Goal: Transaction & Acquisition: Subscribe to service/newsletter

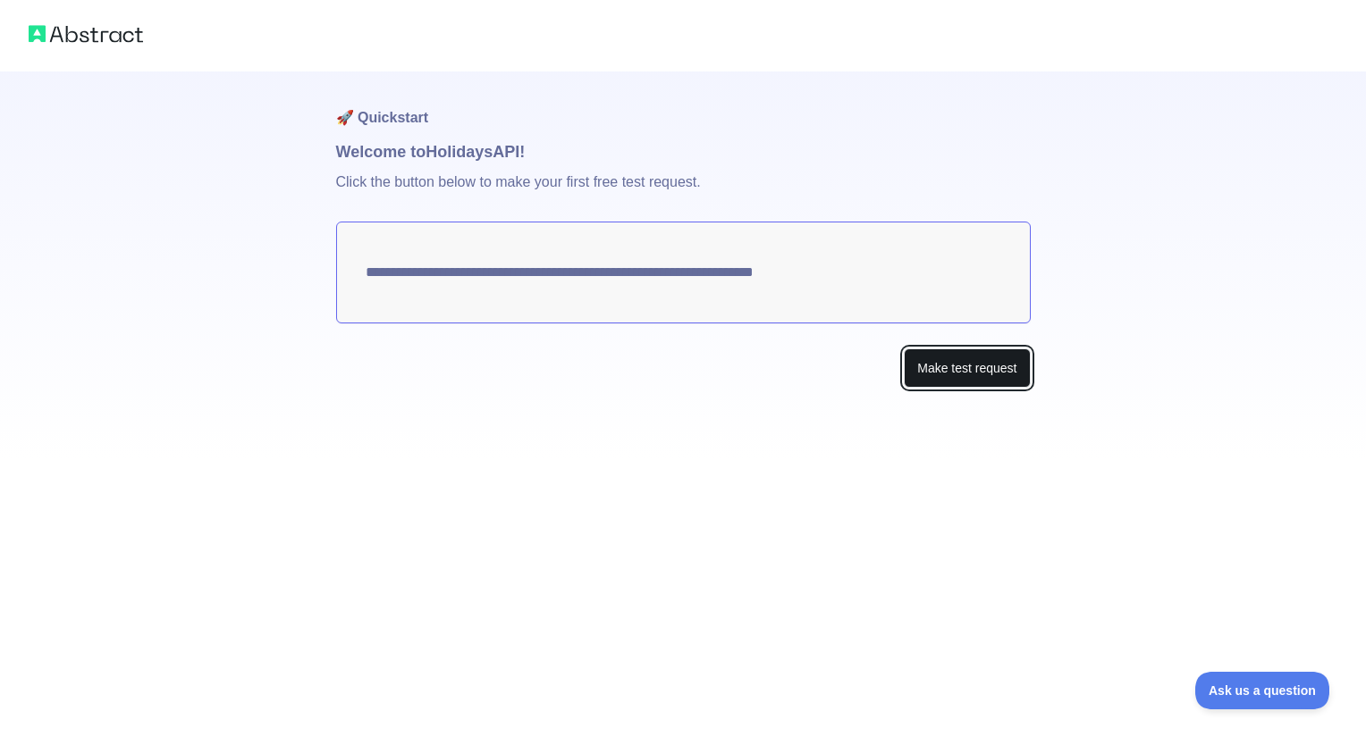
click at [972, 387] on button "Make test request" at bounding box center [967, 369] width 126 height 40
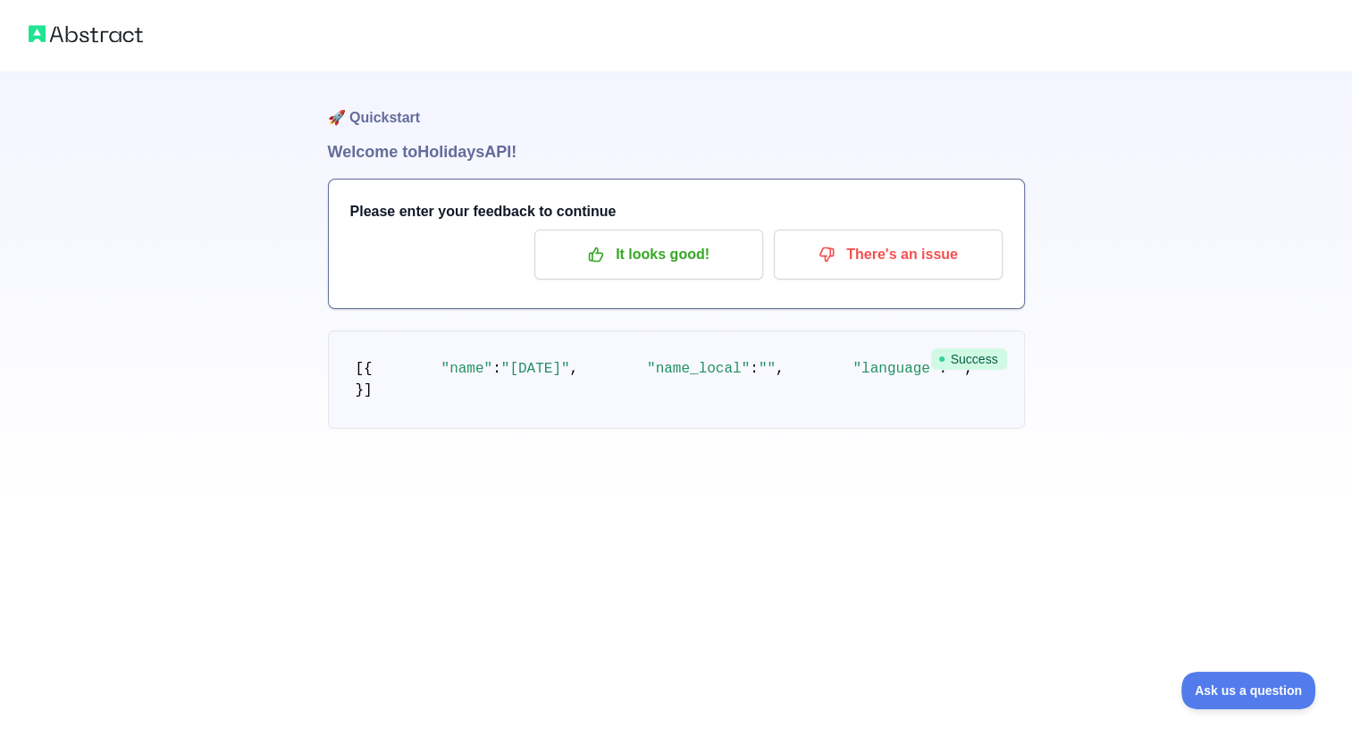
scroll to position [54, 0]
click at [645, 240] on p "It looks good!" at bounding box center [649, 255] width 202 height 30
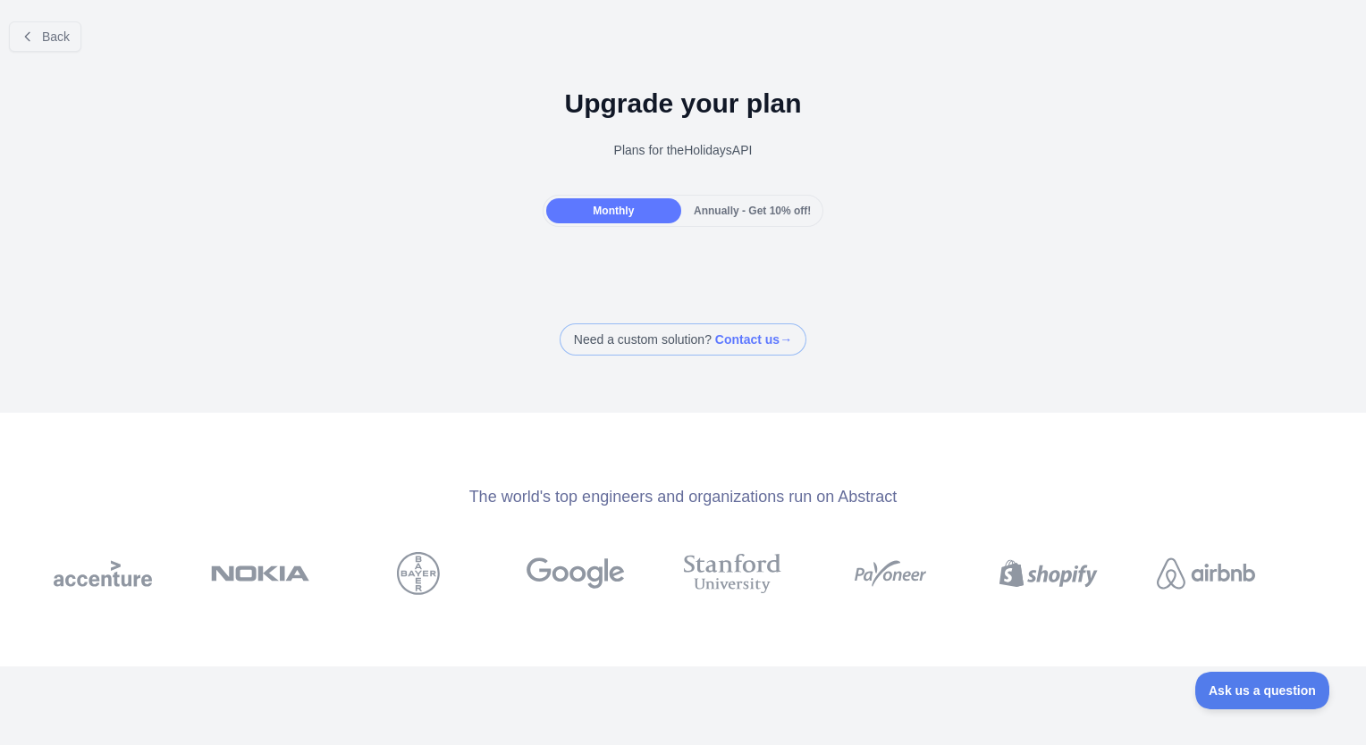
click at [736, 206] on span "Annually - Get 10% off!" at bounding box center [752, 211] width 117 height 13
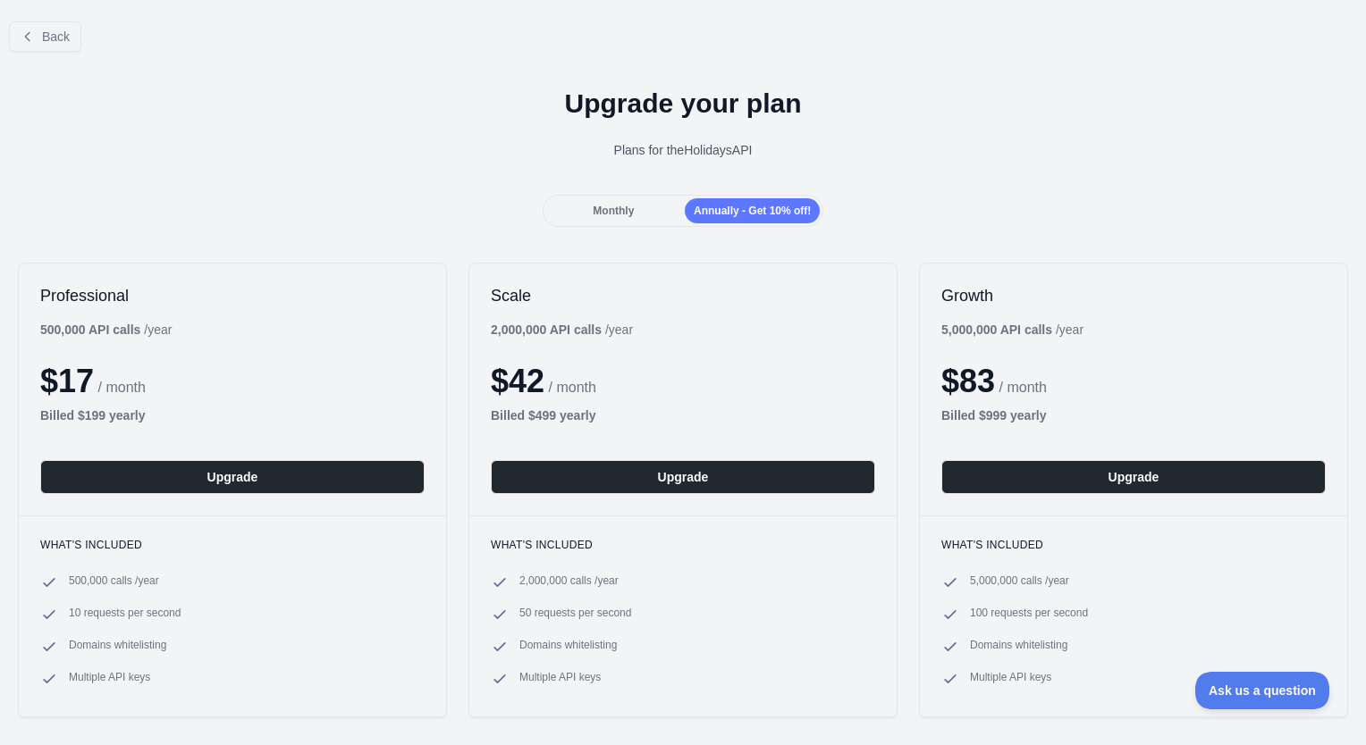
click at [586, 215] on div "Monthly" at bounding box center [613, 210] width 135 height 25
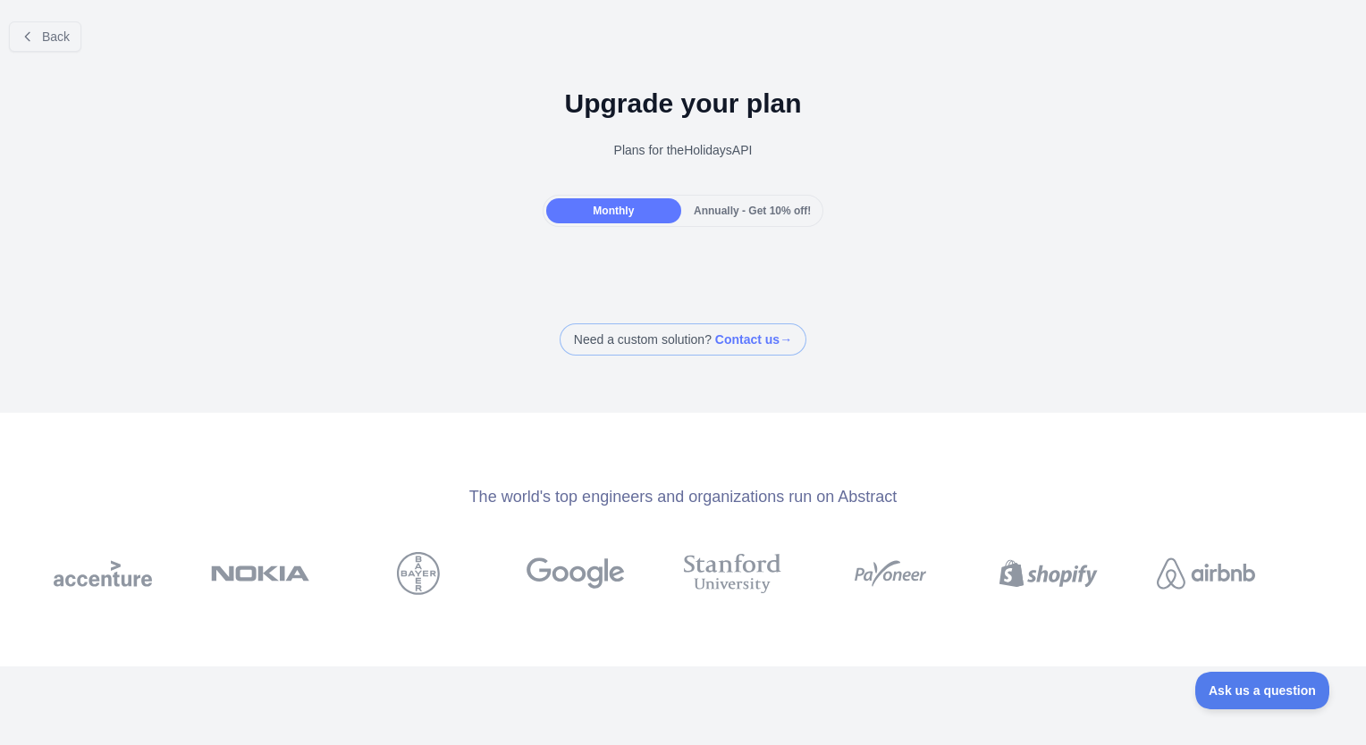
click at [714, 215] on span "Annually - Get 10% off!" at bounding box center [752, 211] width 117 height 13
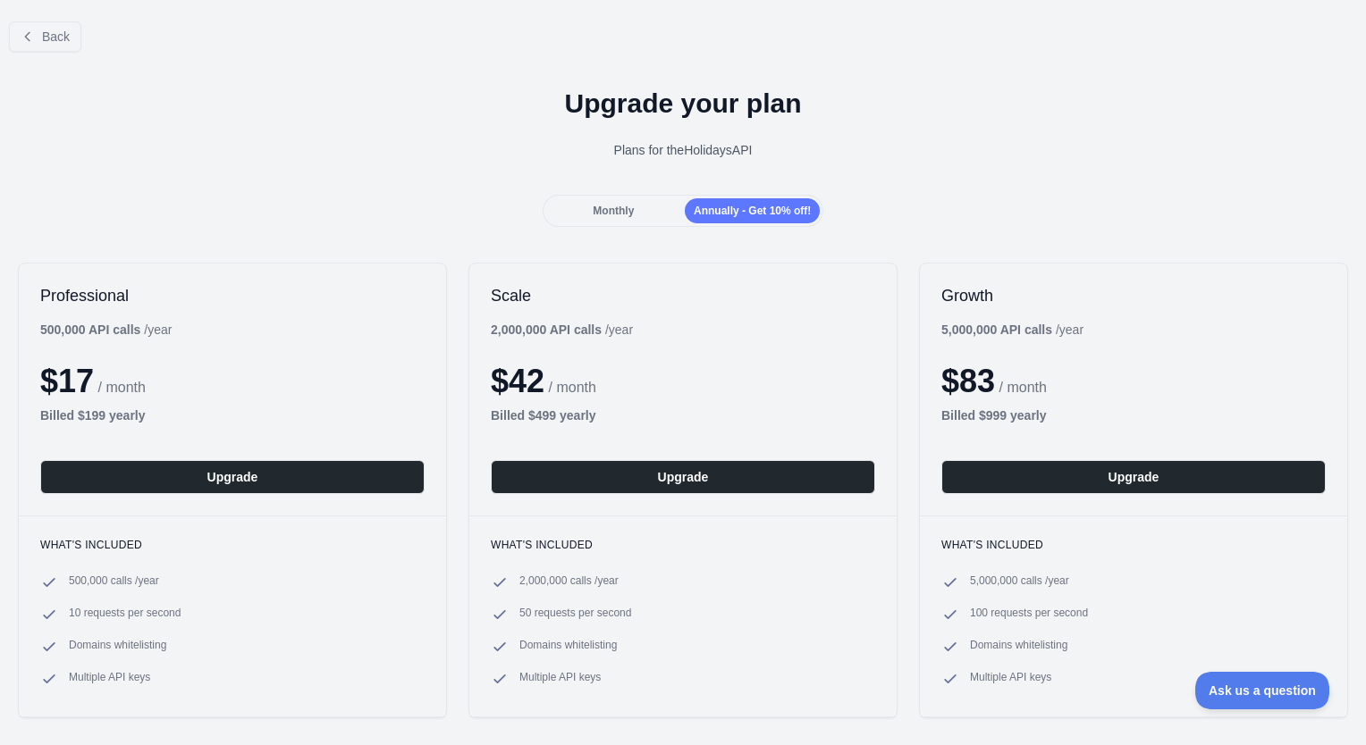
click at [644, 204] on div "Monthly" at bounding box center [613, 210] width 135 height 25
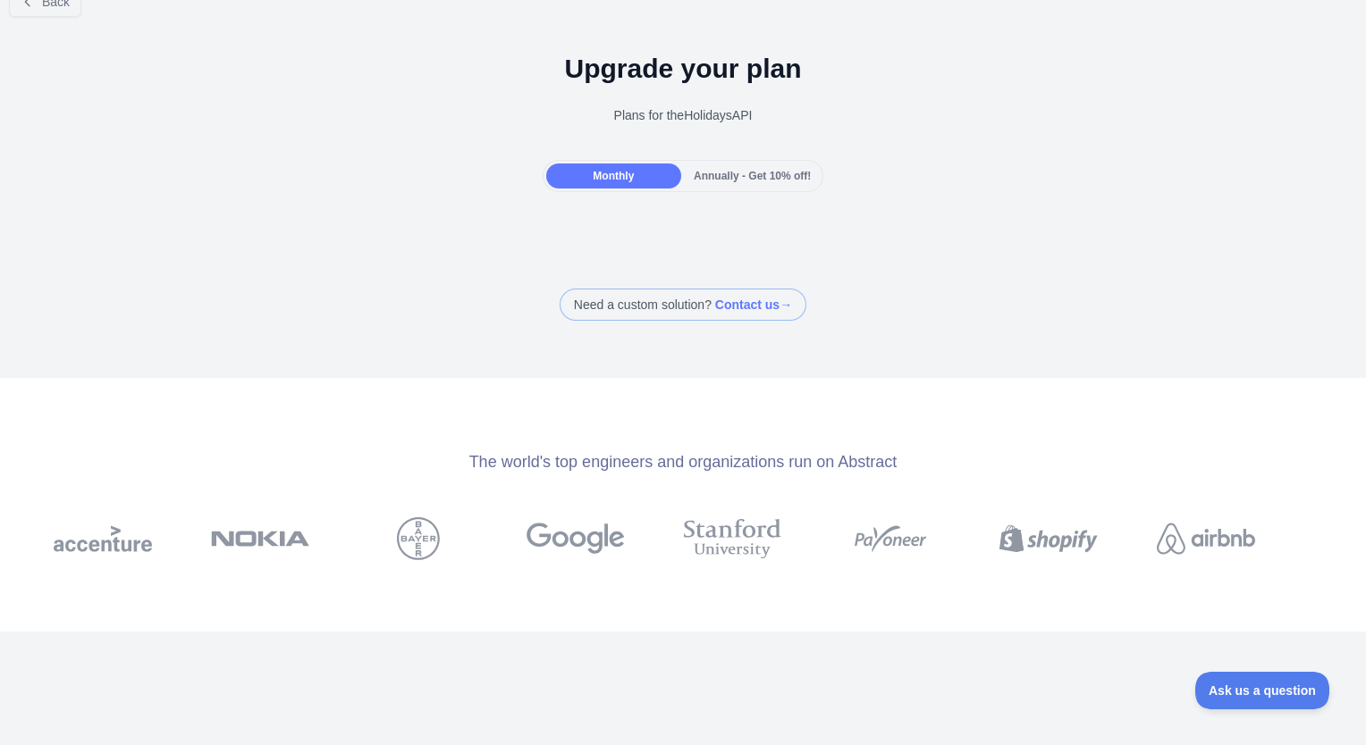
scroll to position [35, 0]
click at [736, 191] on div "Monthly Annually - Get 10% off!" at bounding box center [684, 176] width 282 height 32
click at [738, 187] on div "Annually - Get 10% off!" at bounding box center [752, 176] width 135 height 25
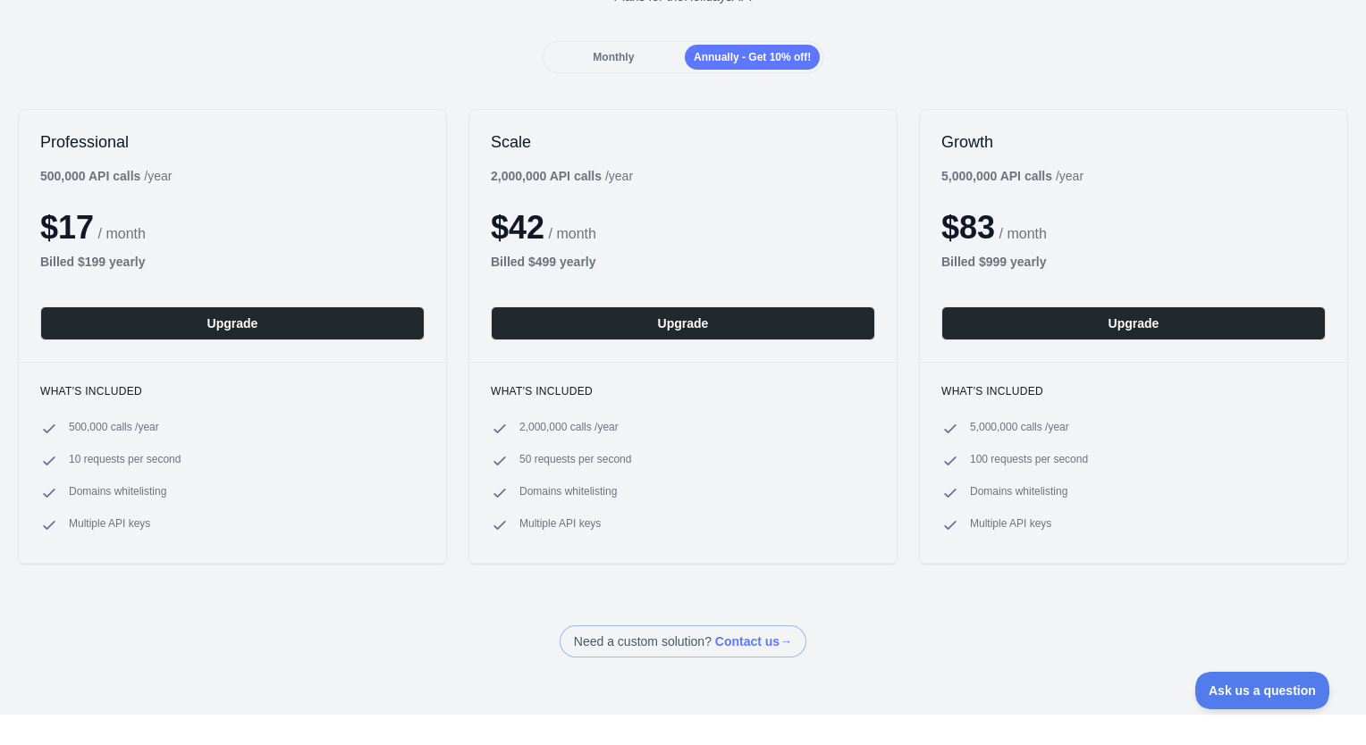
scroll to position [153, 0]
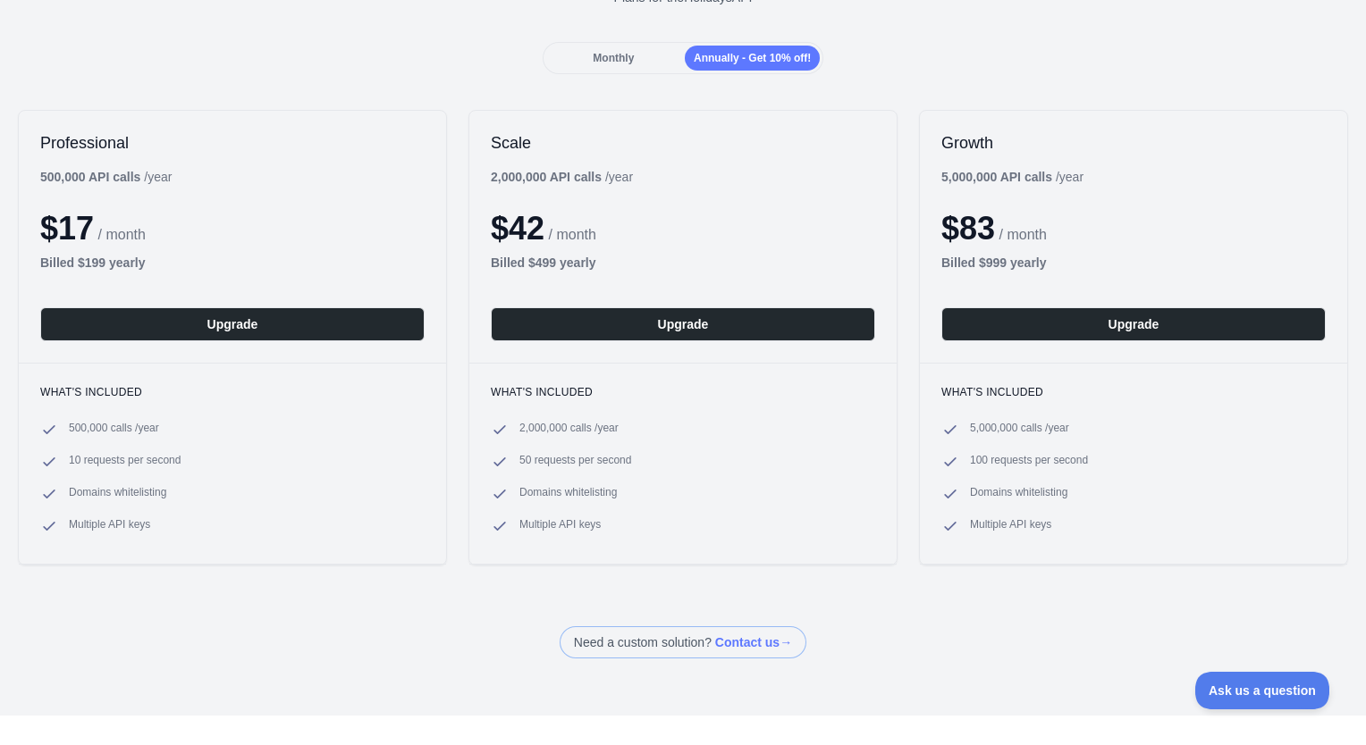
click at [627, 59] on span "Monthly" at bounding box center [613, 58] width 41 height 13
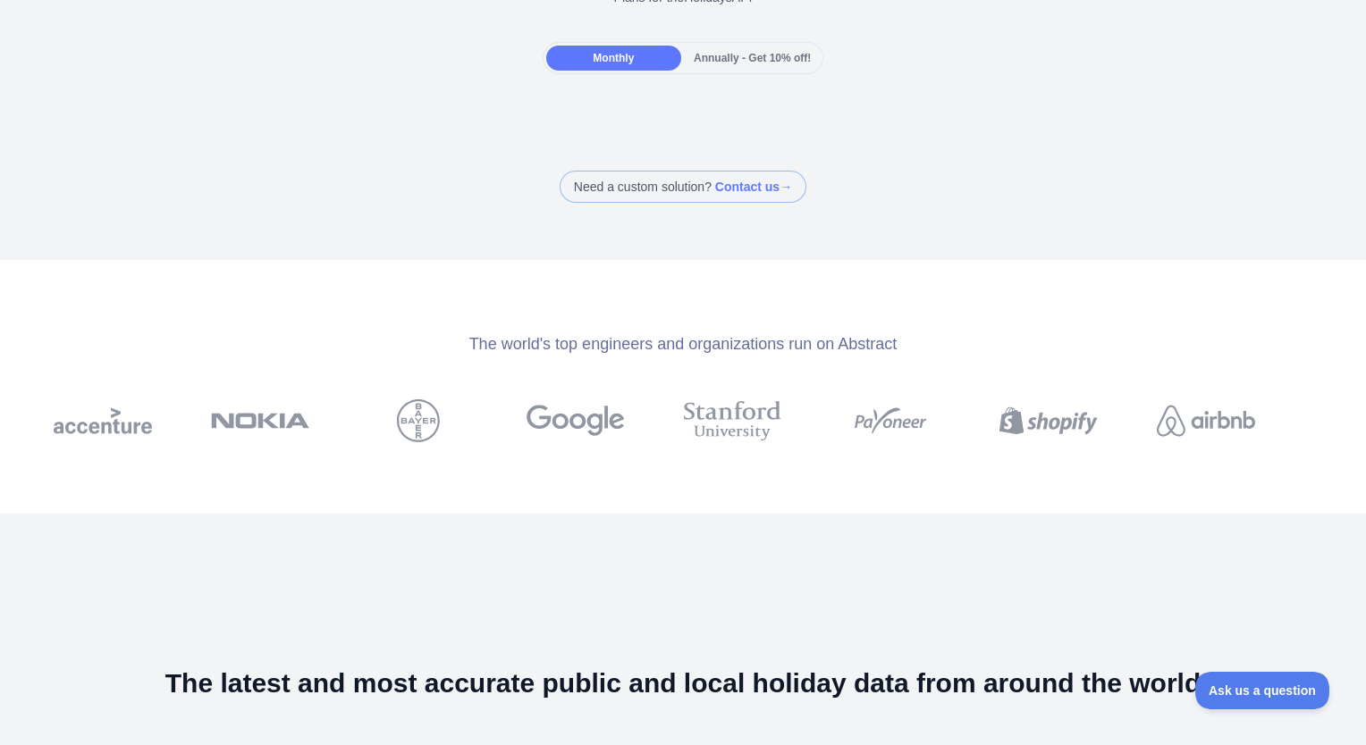
click at [738, 55] on span "Annually - Get 10% off!" at bounding box center [752, 58] width 117 height 13
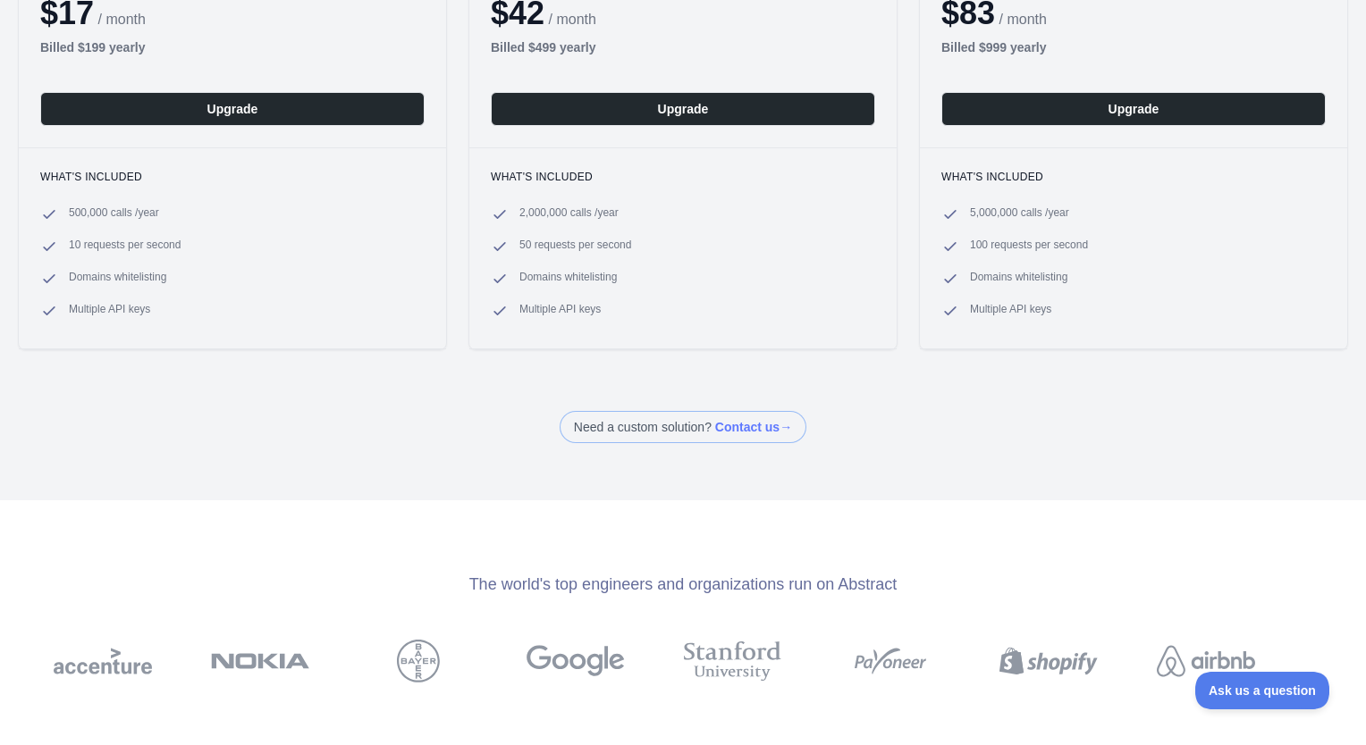
scroll to position [0, 0]
